Goal: Transaction & Acquisition: Obtain resource

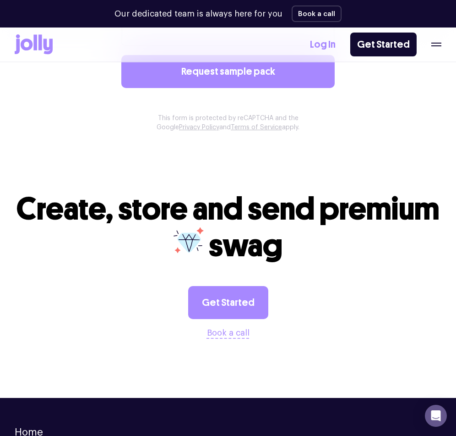
scroll to position [916, 0]
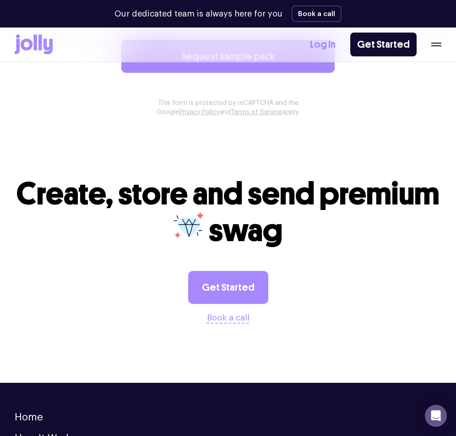
click at [33, 32] on div "How it works Order a free sample Log In Get Started" at bounding box center [228, 44] width 427 height 34
click at [33, 39] on icon at bounding box center [34, 44] width 38 height 20
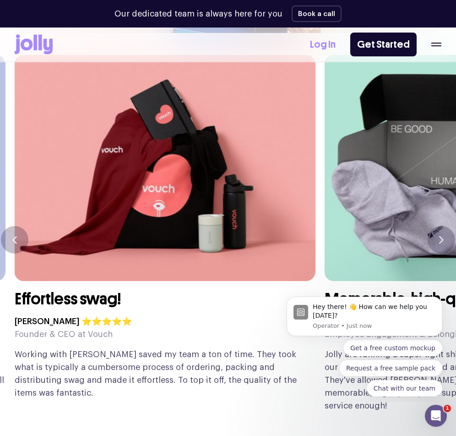
scroll to position [2474, 0]
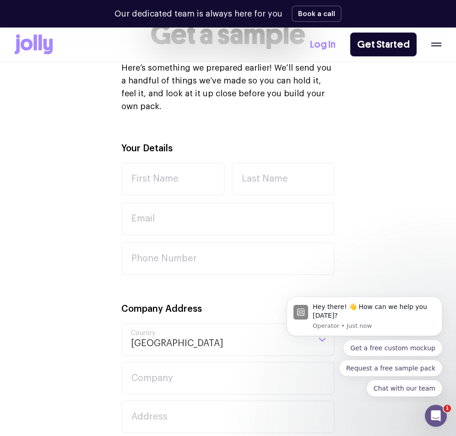
scroll to position [137, 0]
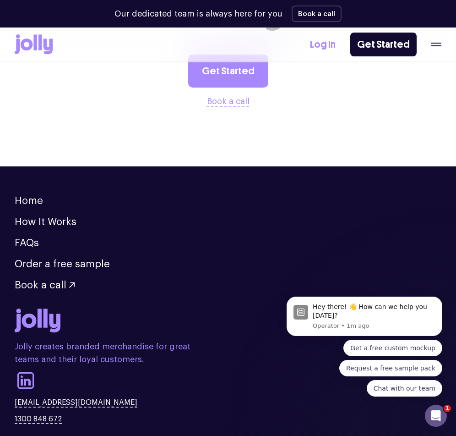
scroll to position [1192, 0]
